Goal: Navigation & Orientation: Find specific page/section

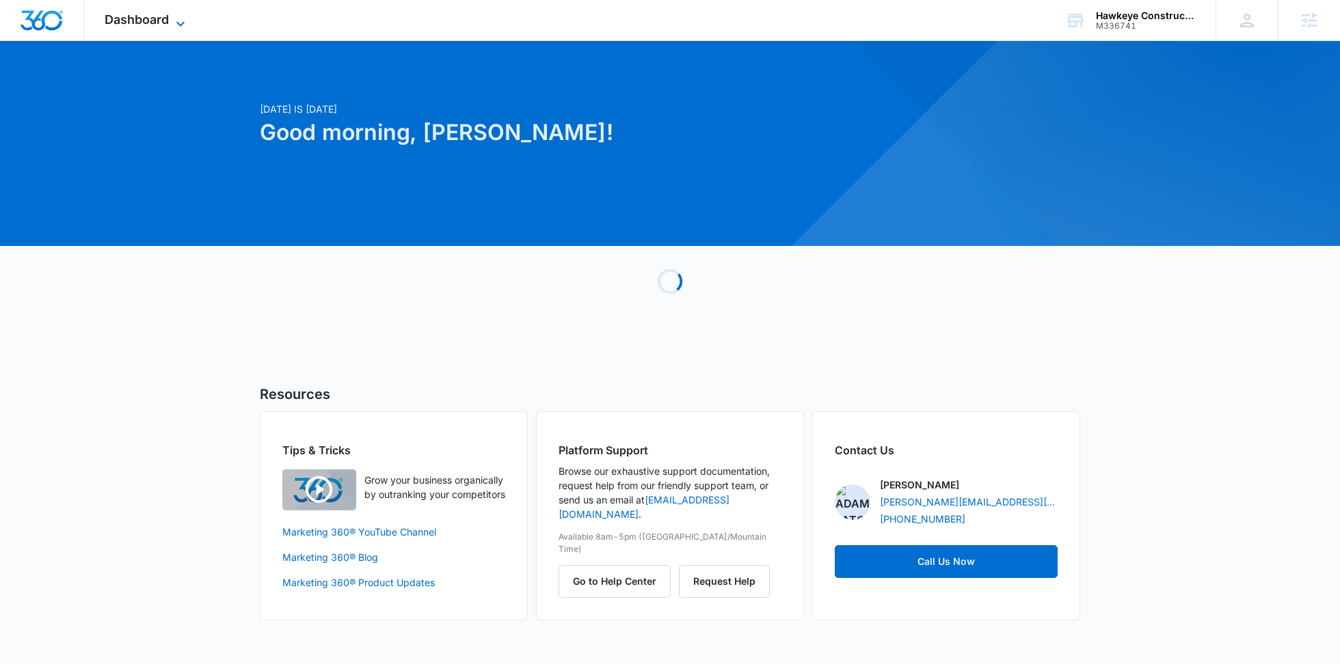
click at [158, 14] on span "Dashboard" at bounding box center [137, 19] width 64 height 14
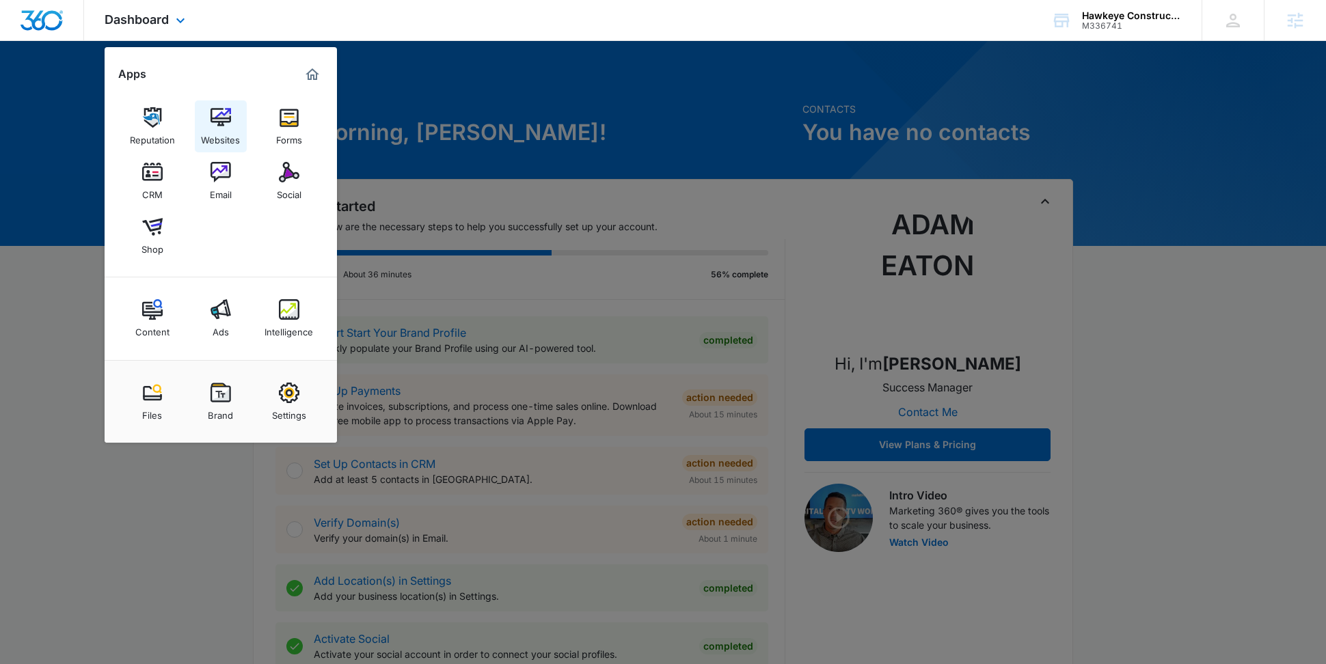
click at [215, 129] on div "Websites" at bounding box center [220, 137] width 39 height 18
